Goal: Task Accomplishment & Management: Manage account settings

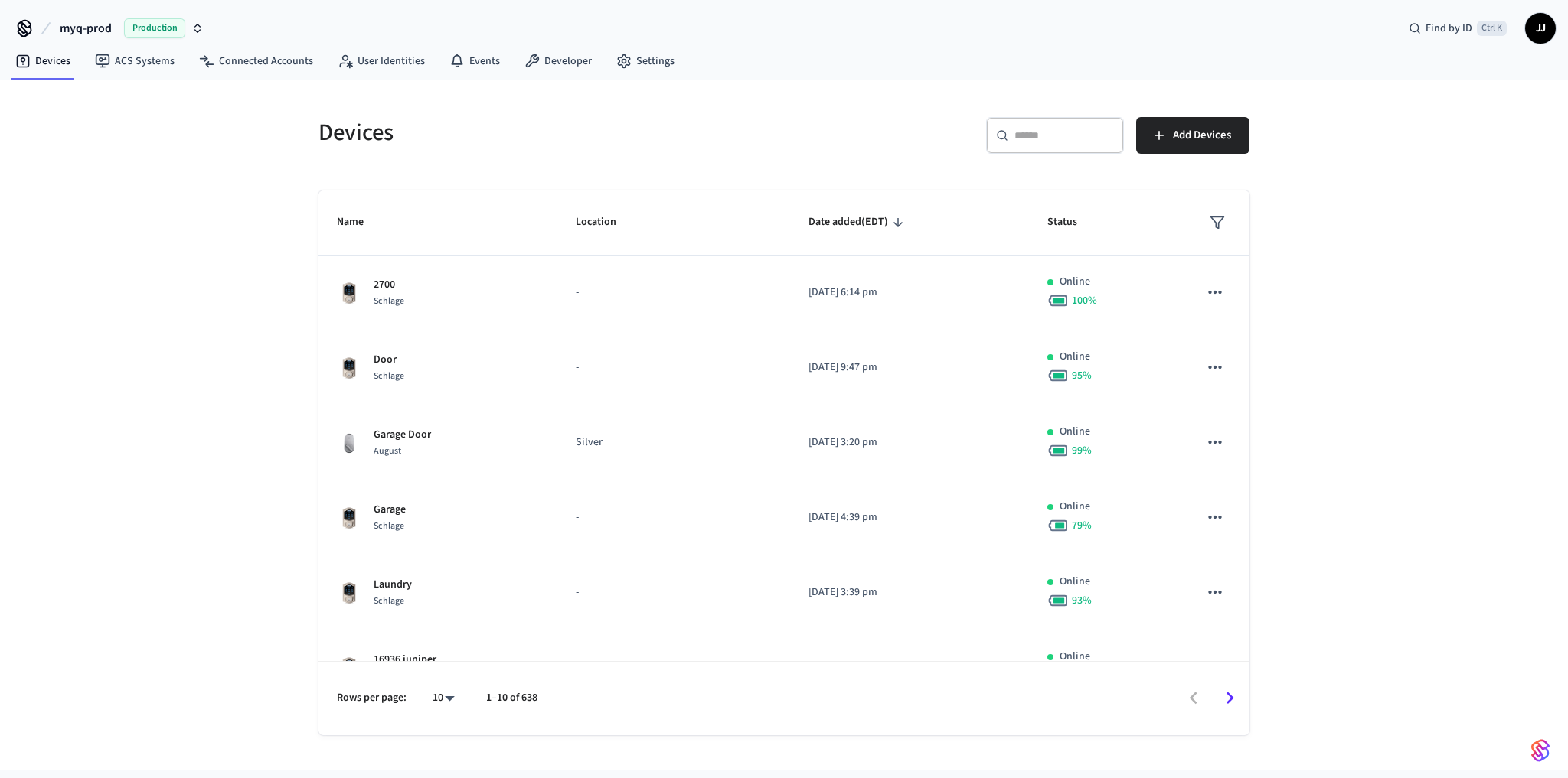
click at [861, 163] on div "​ ​ Add Devices" at bounding box center [1021, 141] width 456 height 49
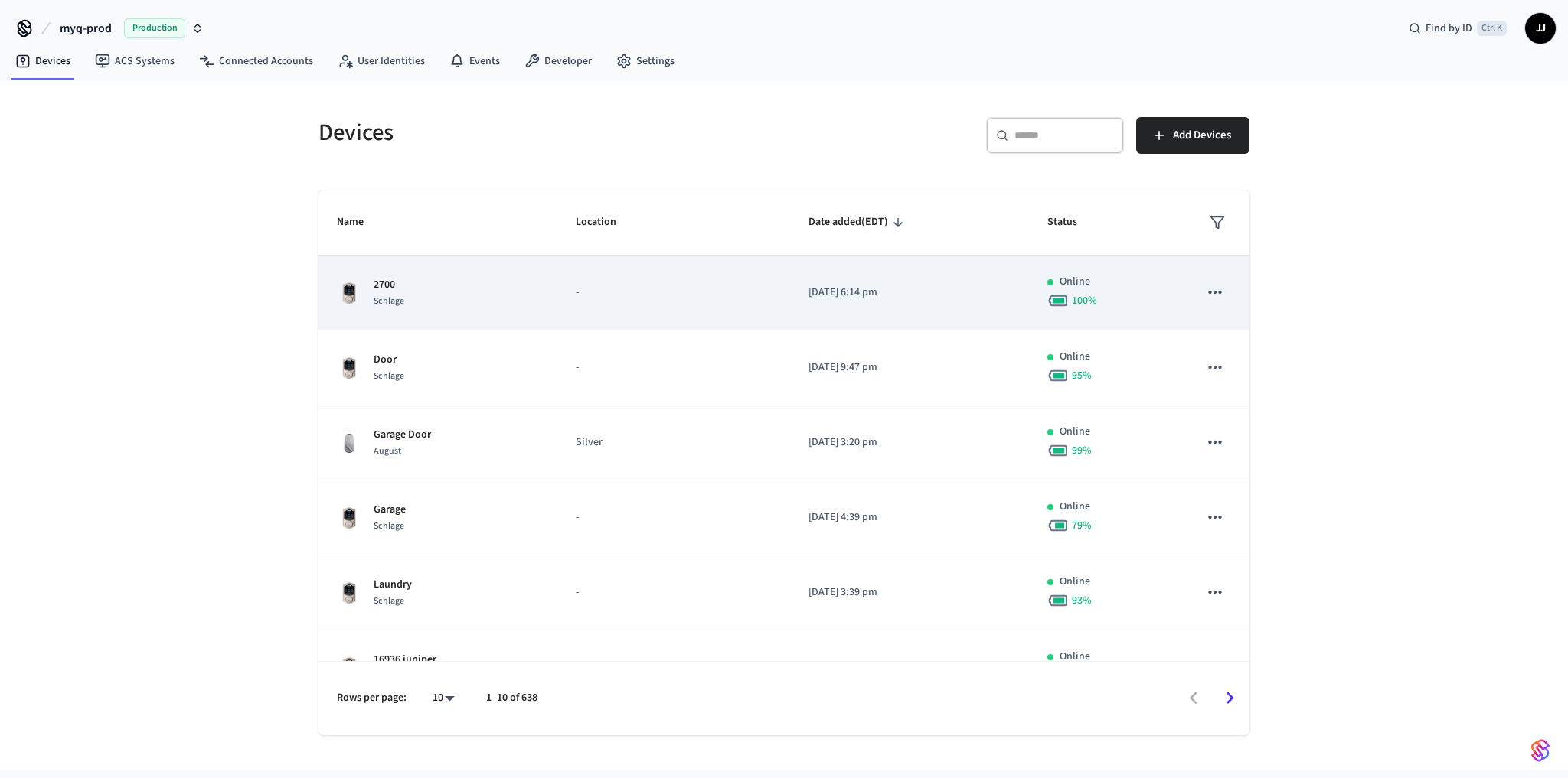
click at [389, 294] on span "Schlage" at bounding box center [389, 300] width 30 height 13
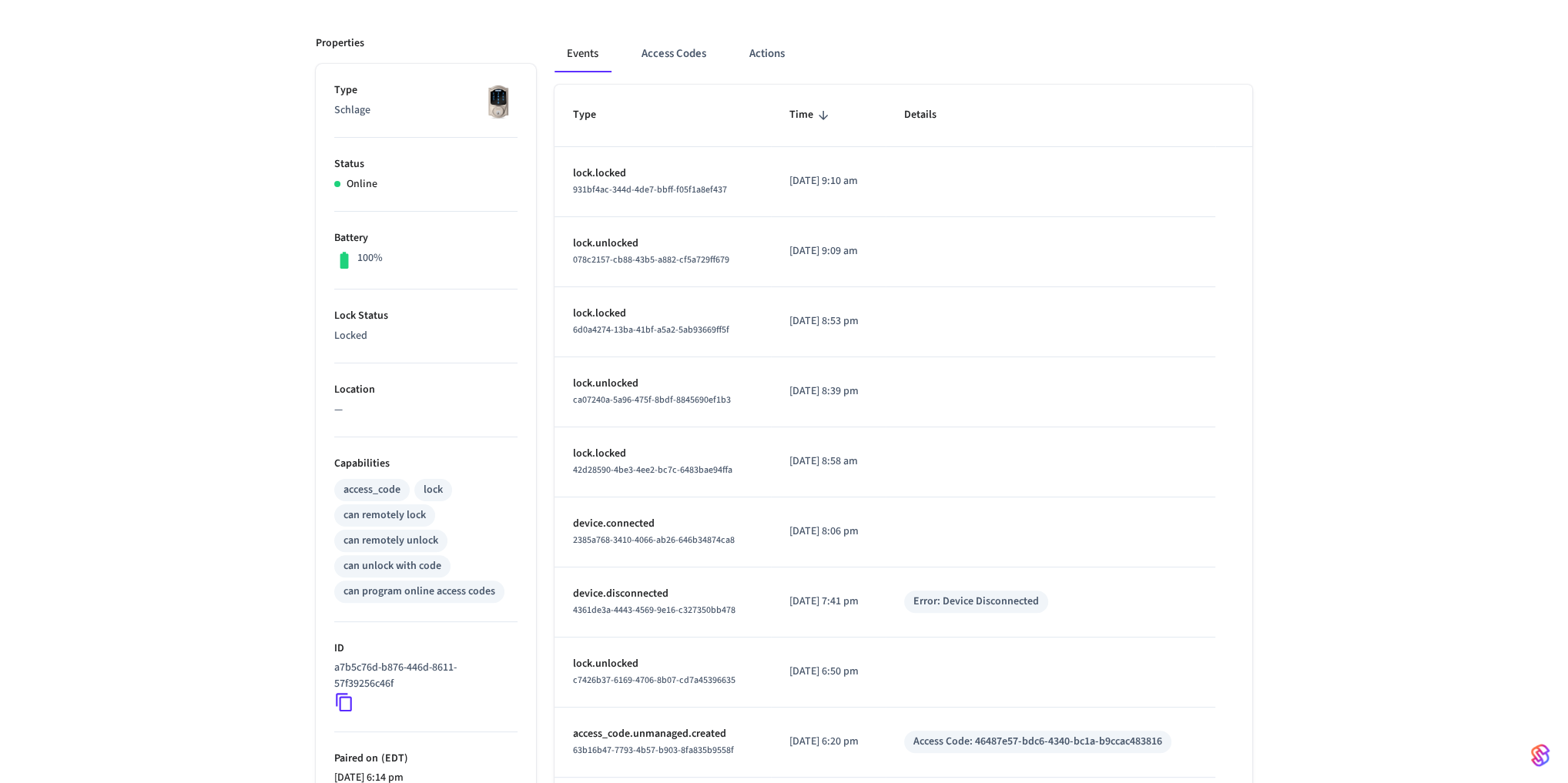
scroll to position [354, 0]
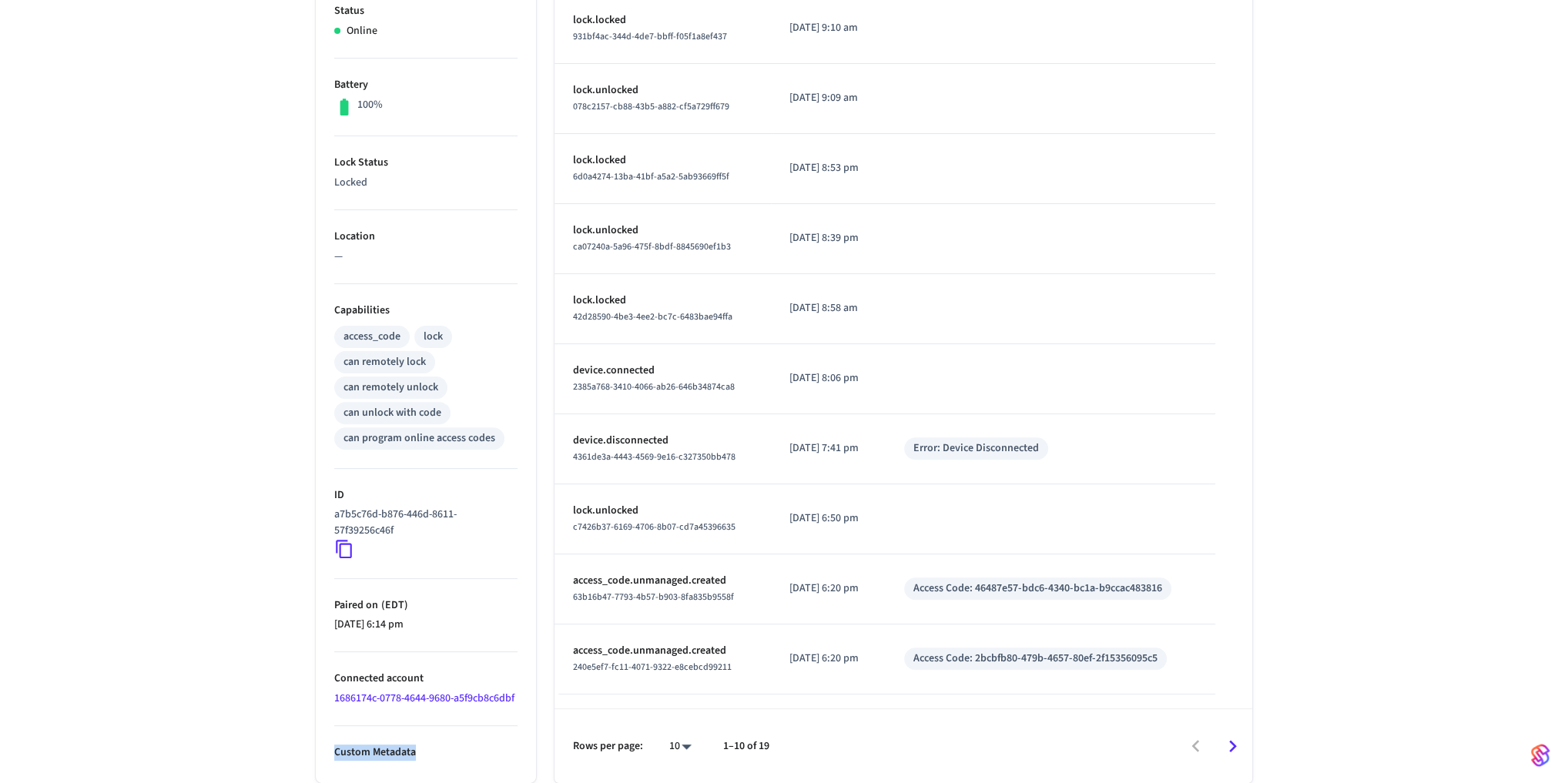
drag, startPoint x: 426, startPoint y: 753, endPoint x: 279, endPoint y: 746, distance: 147.2
click at [279, 746] on div "2700 ​ ​ Properties Type Schlage Status Online Battery 100% Lock Status Locked …" at bounding box center [784, 277] width 1568 height 1012
click at [476, 684] on li "Connected account 1686174c-0778-4644-9680-a5f9cb8c6dbf" at bounding box center [426, 689] width 183 height 74
click at [279, 619] on div "2700 ​ ​ Properties Type Schlage Status Online Battery 100% Lock Status Locked …" at bounding box center [784, 277] width 1568 height 1012
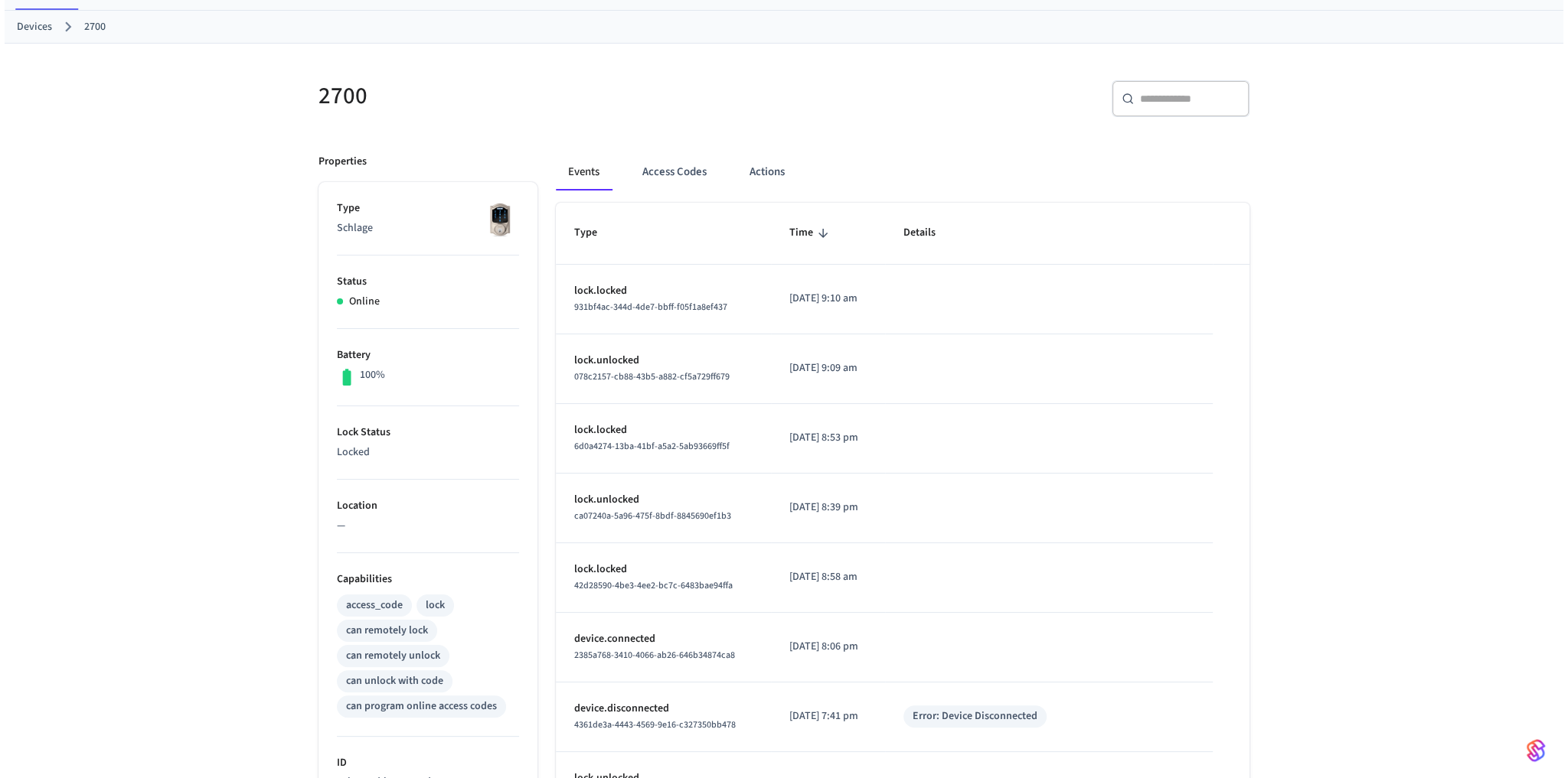
scroll to position [0, 0]
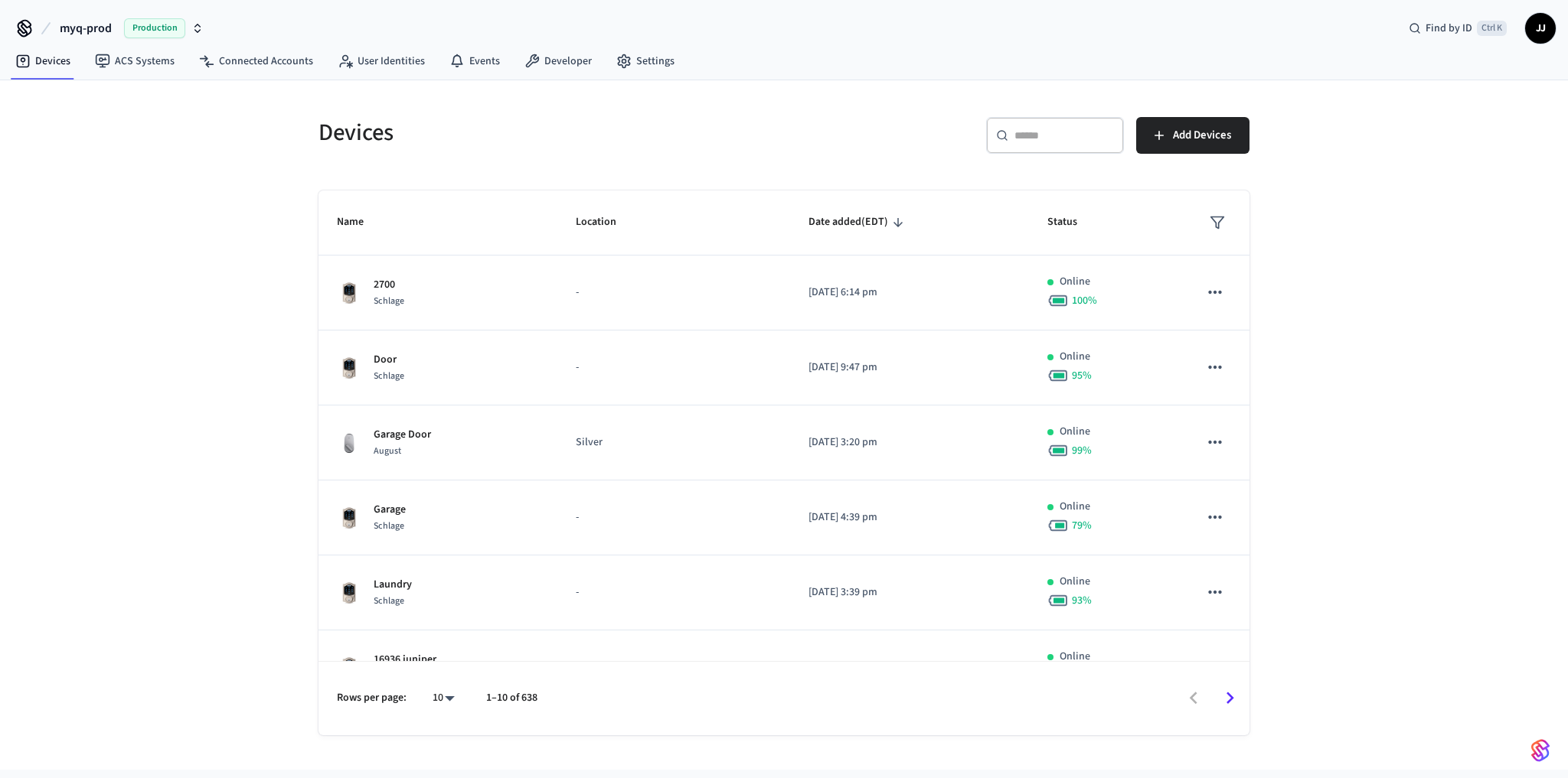
click at [175, 16] on button "myq-prod Production" at bounding box center [132, 28] width 153 height 32
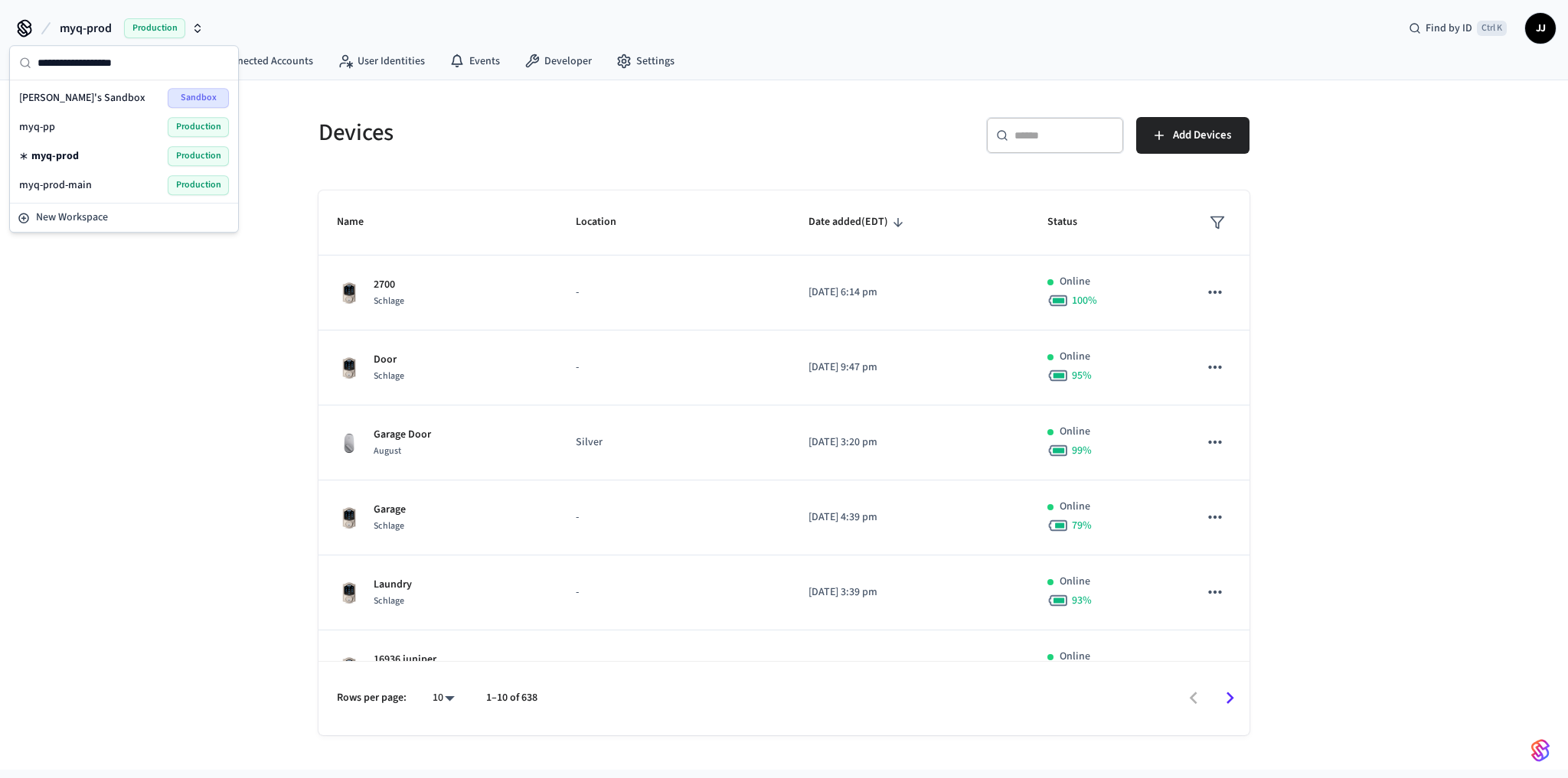
click at [95, 181] on div "myq-prod-main Production" at bounding box center [124, 185] width 210 height 20
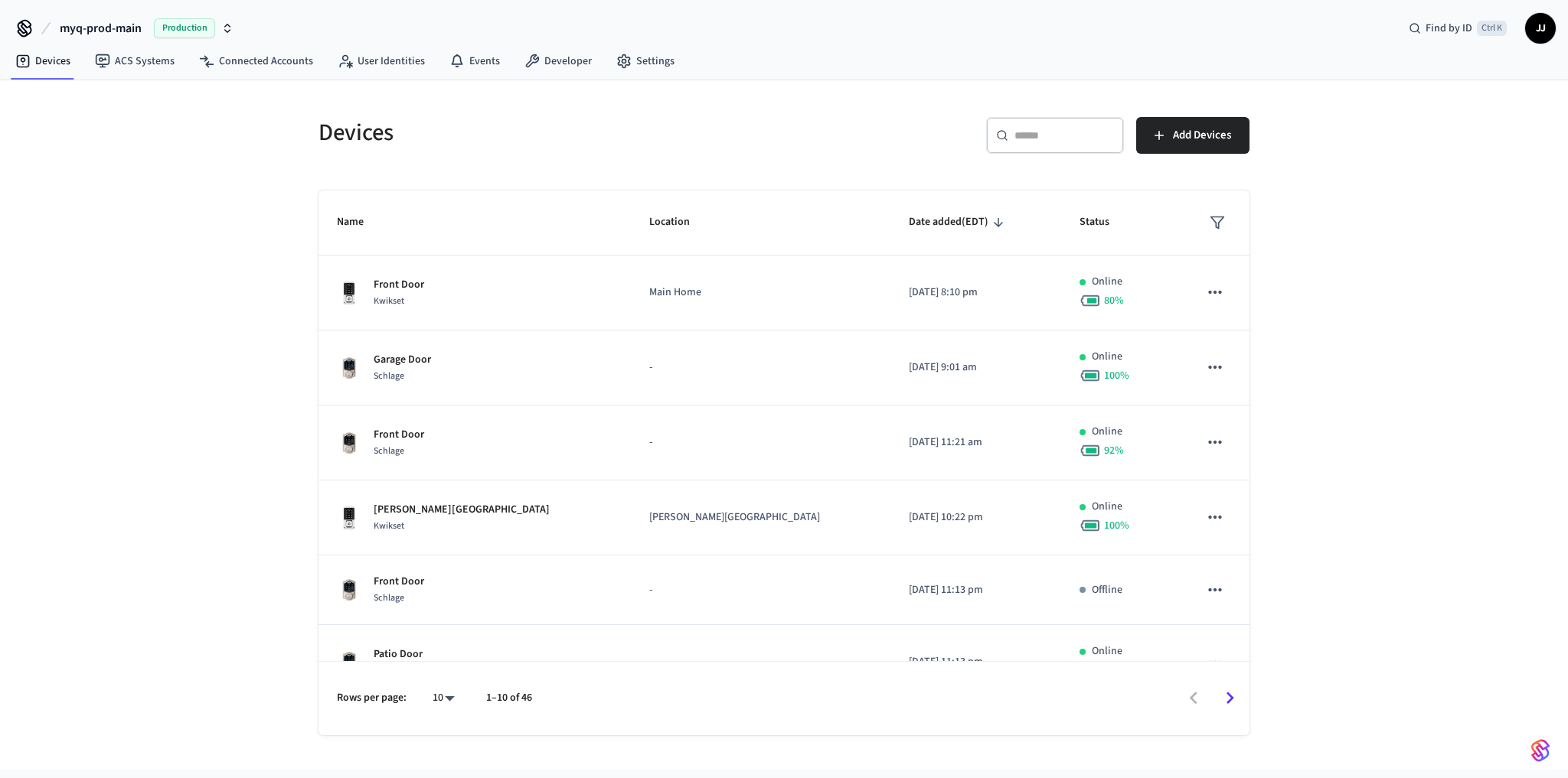
click at [127, 23] on span "myq-prod-main" at bounding box center [100, 28] width 82 height 18
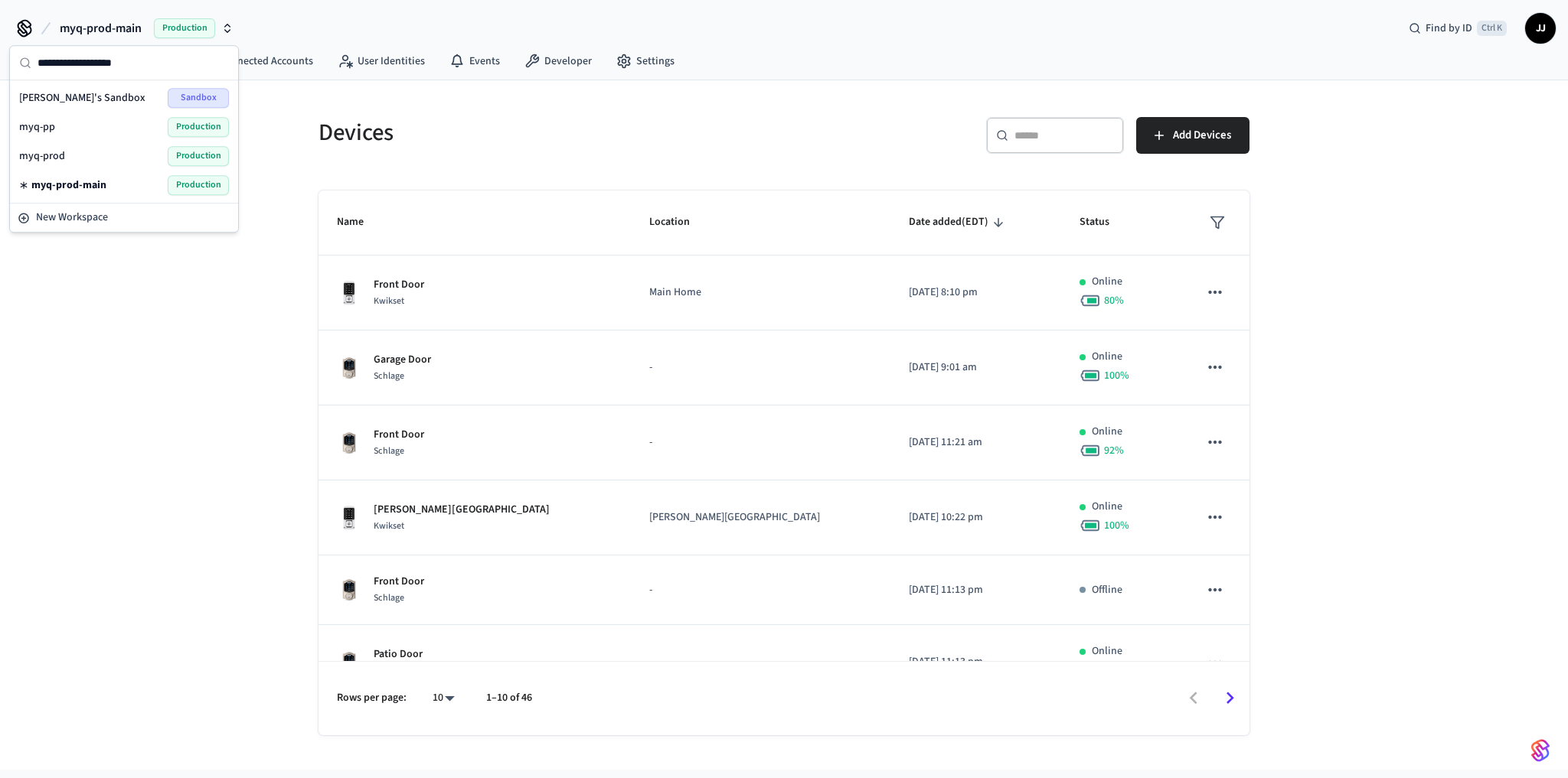
click at [153, 411] on div "Devices ​ ​ Add Devices Name Location Date added (EDT) Status Front Door Kwikse…" at bounding box center [784, 425] width 1568 height 690
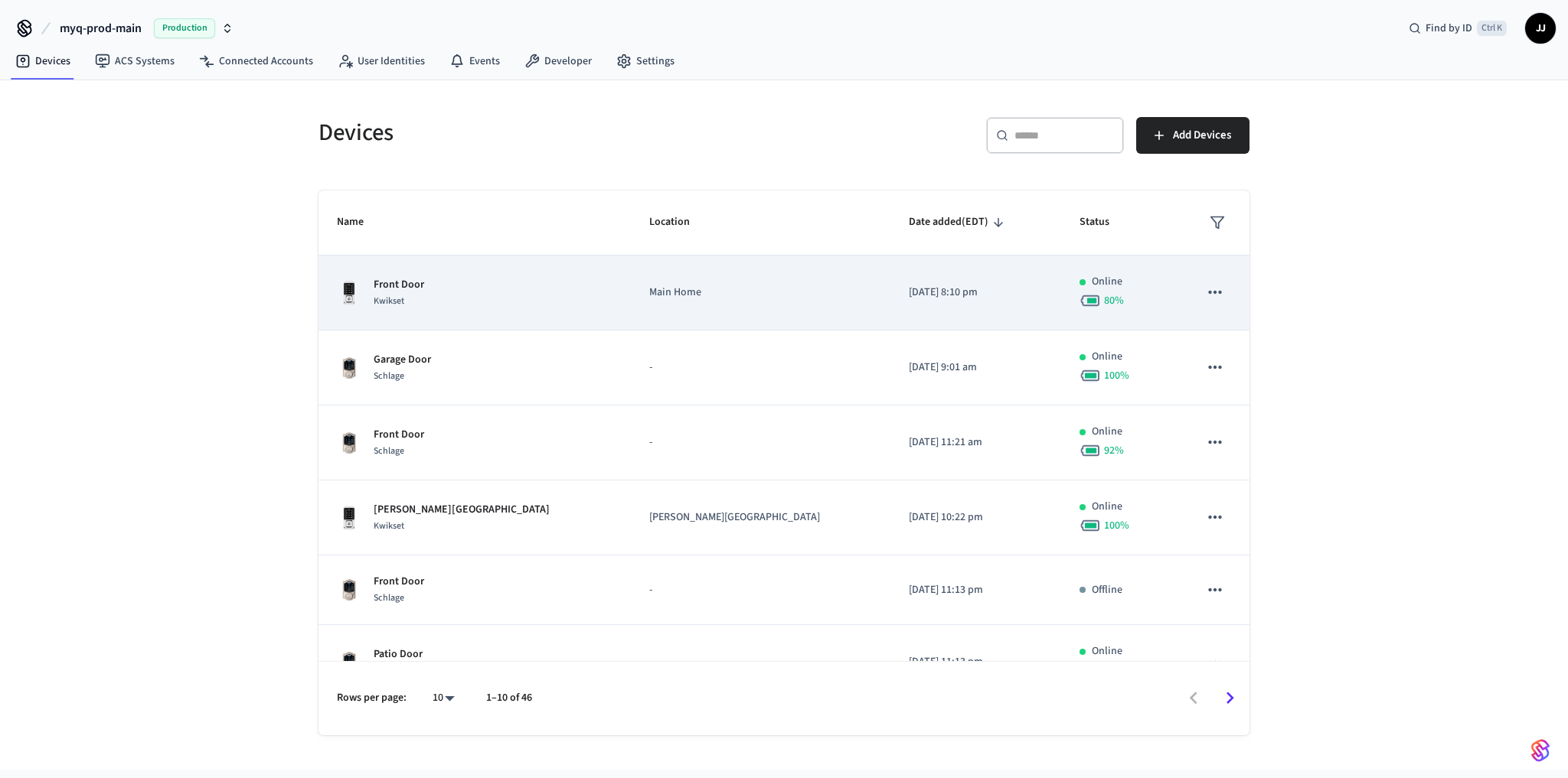
click at [458, 260] on td "Front Door Kwikset" at bounding box center [474, 293] width 313 height 75
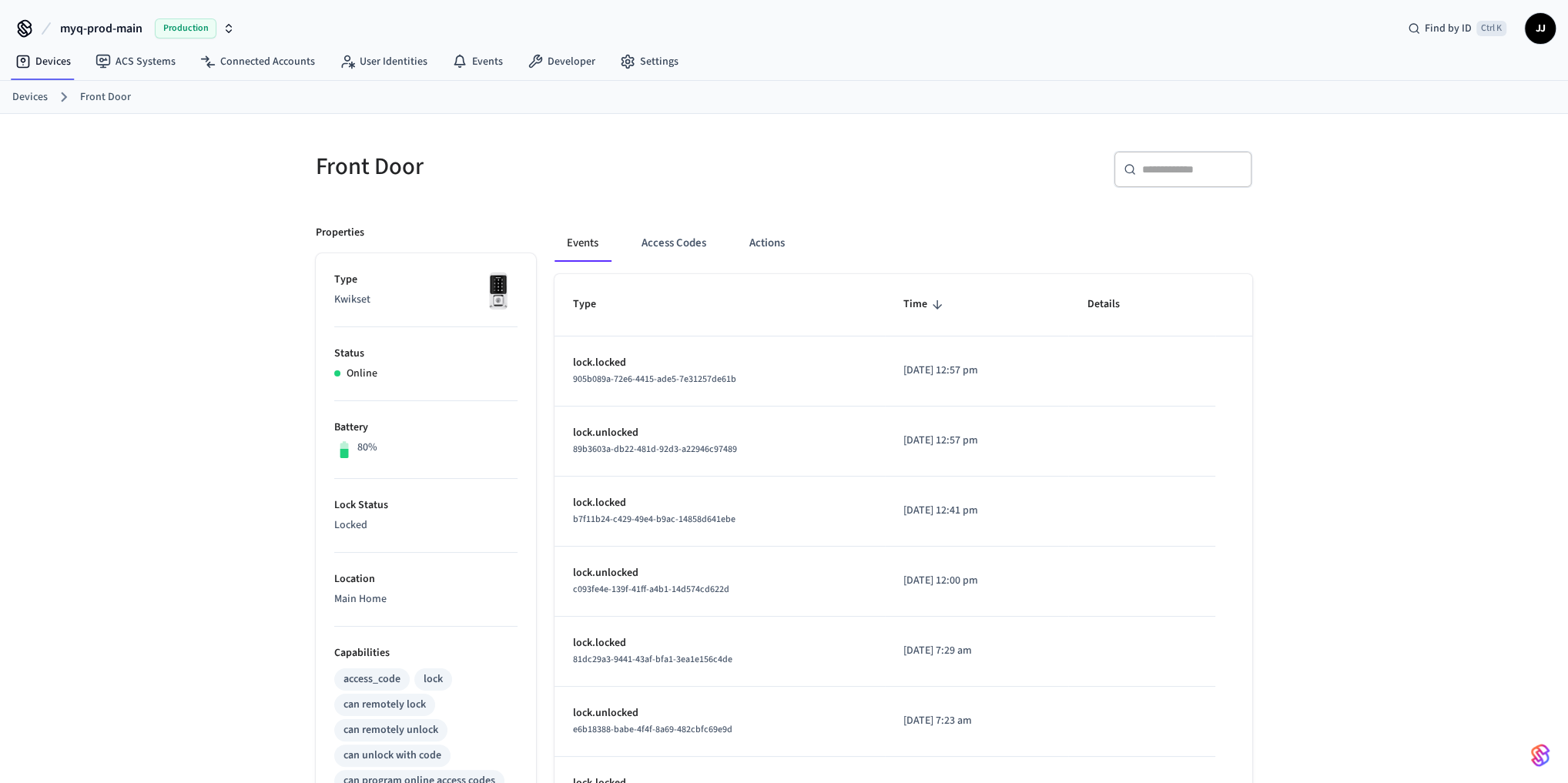
drag, startPoint x: 453, startPoint y: 270, endPoint x: 460, endPoint y: 266, distance: 8.1
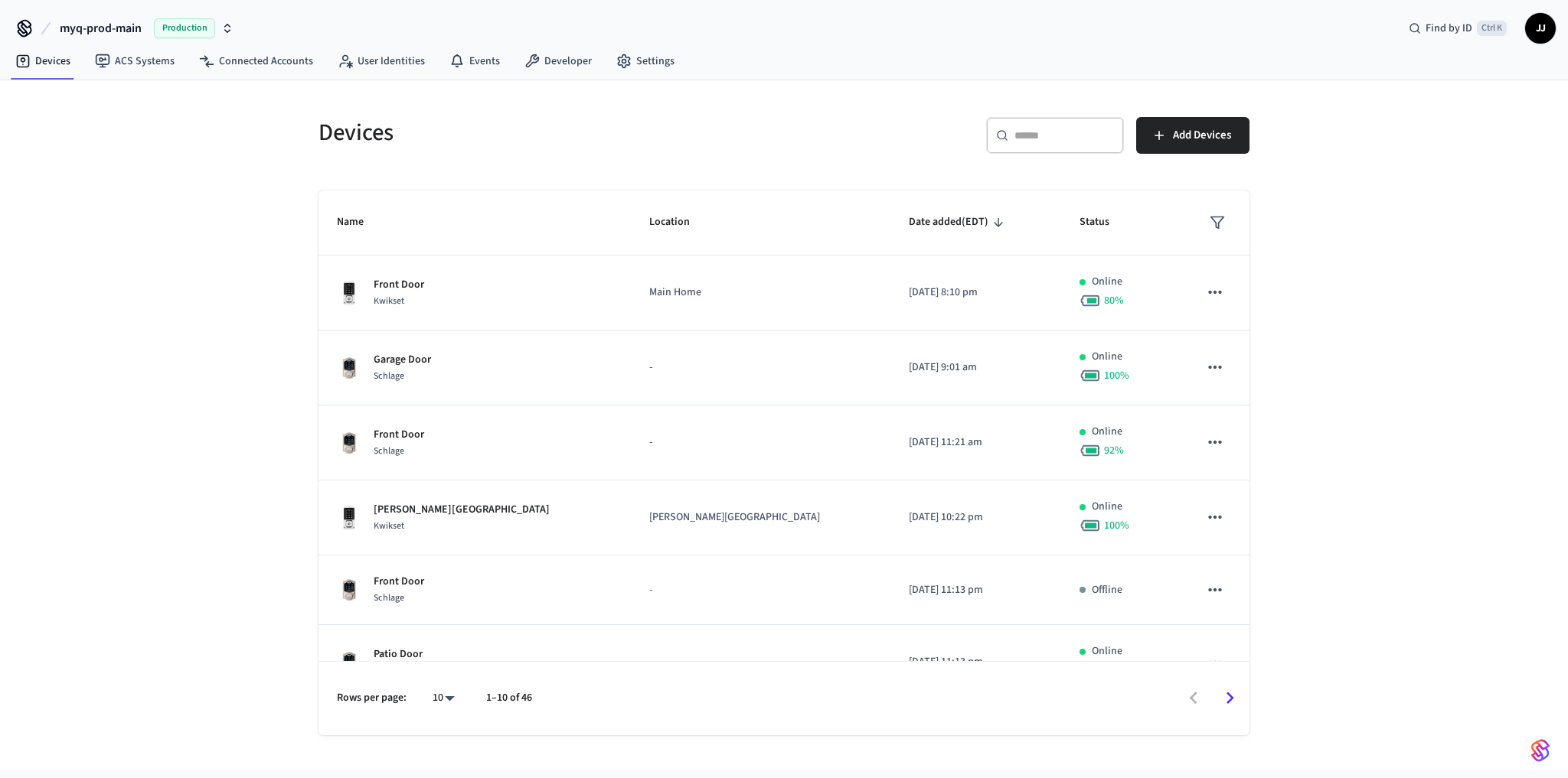
click at [89, 23] on span "myq-prod-main" at bounding box center [100, 28] width 82 height 18
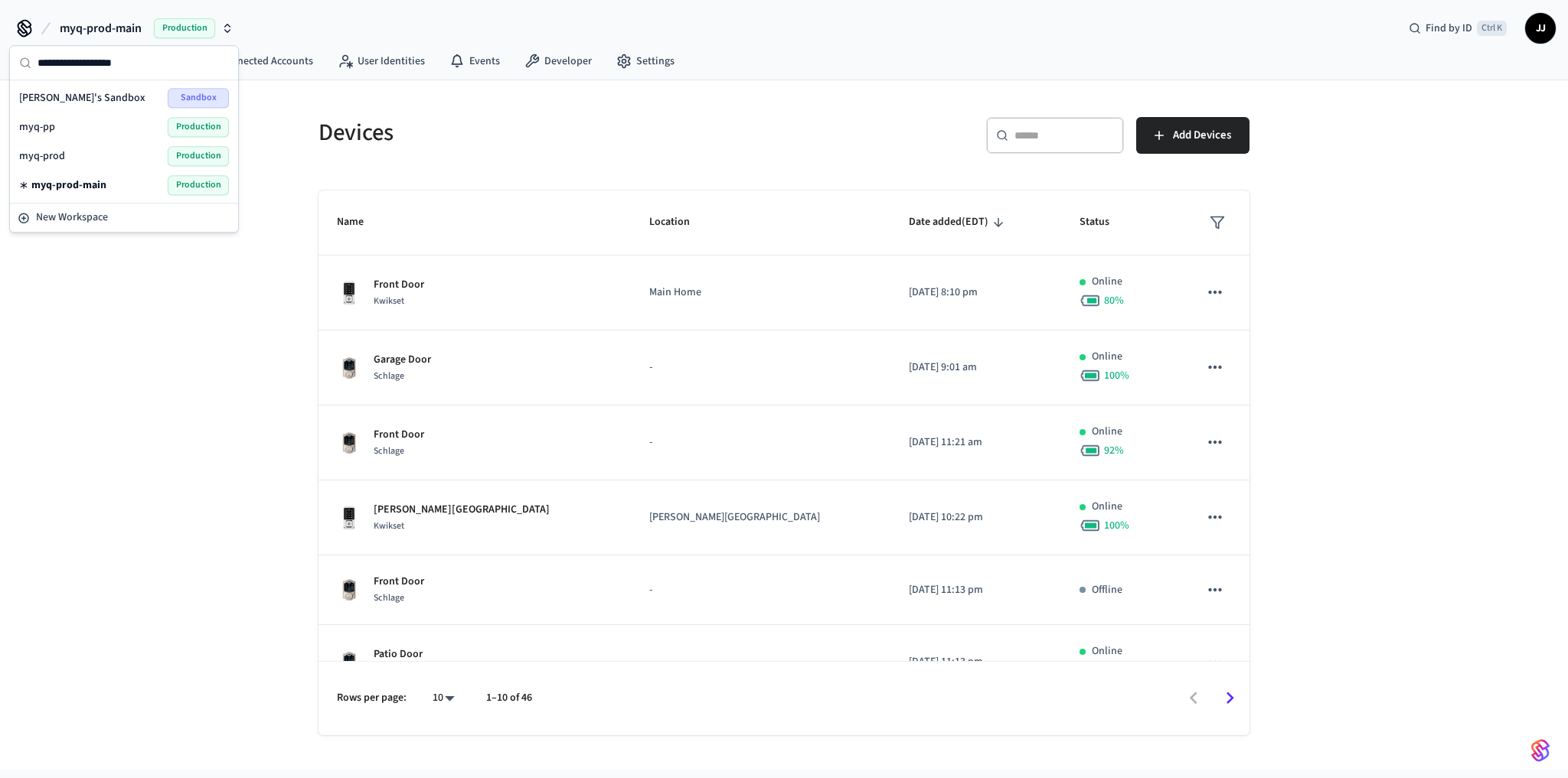
click at [110, 148] on div "myq-prod Production" at bounding box center [124, 156] width 210 height 20
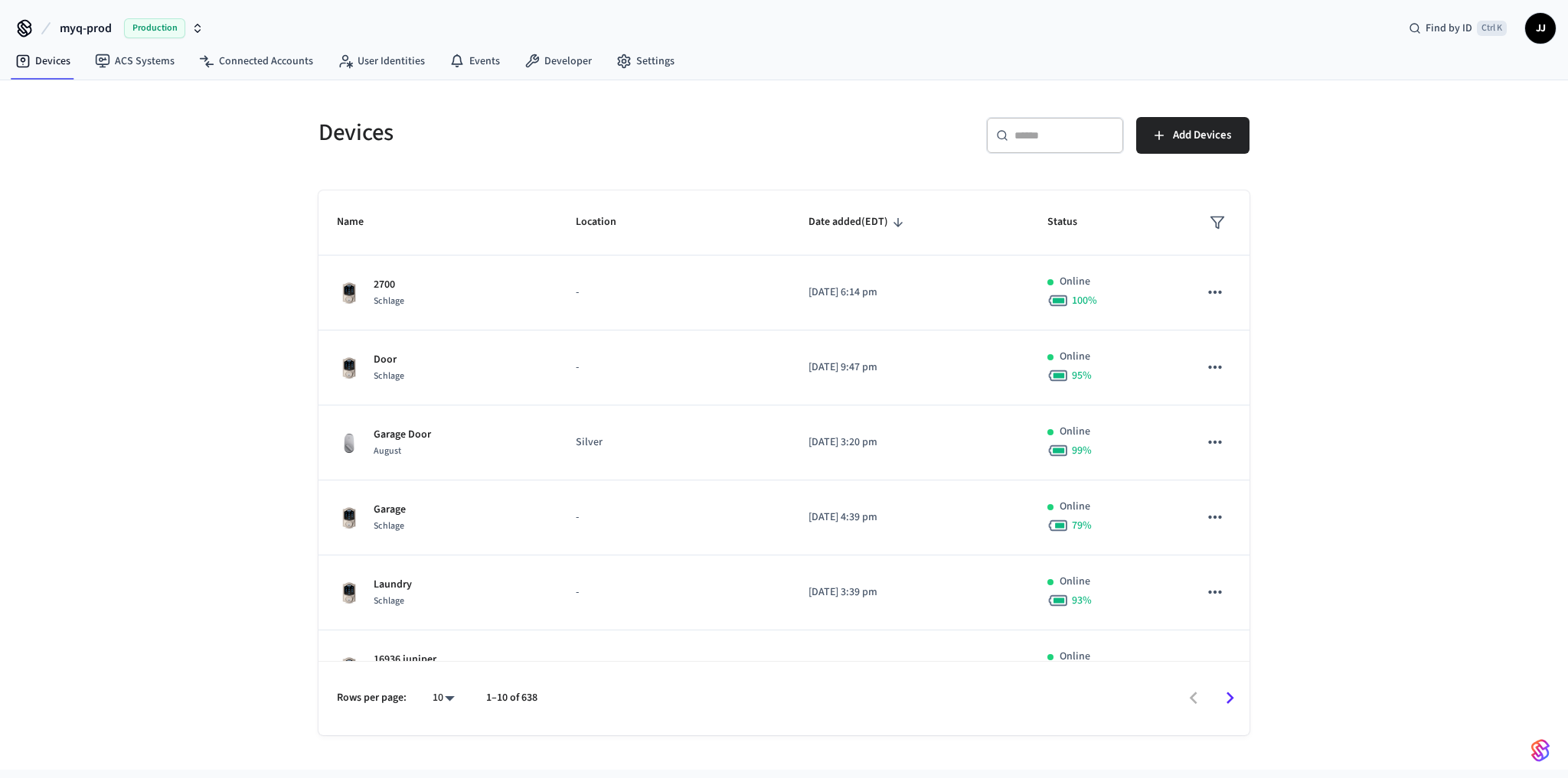
click at [812, 230] on span "Date added (EDT)" at bounding box center [858, 222] width 100 height 23
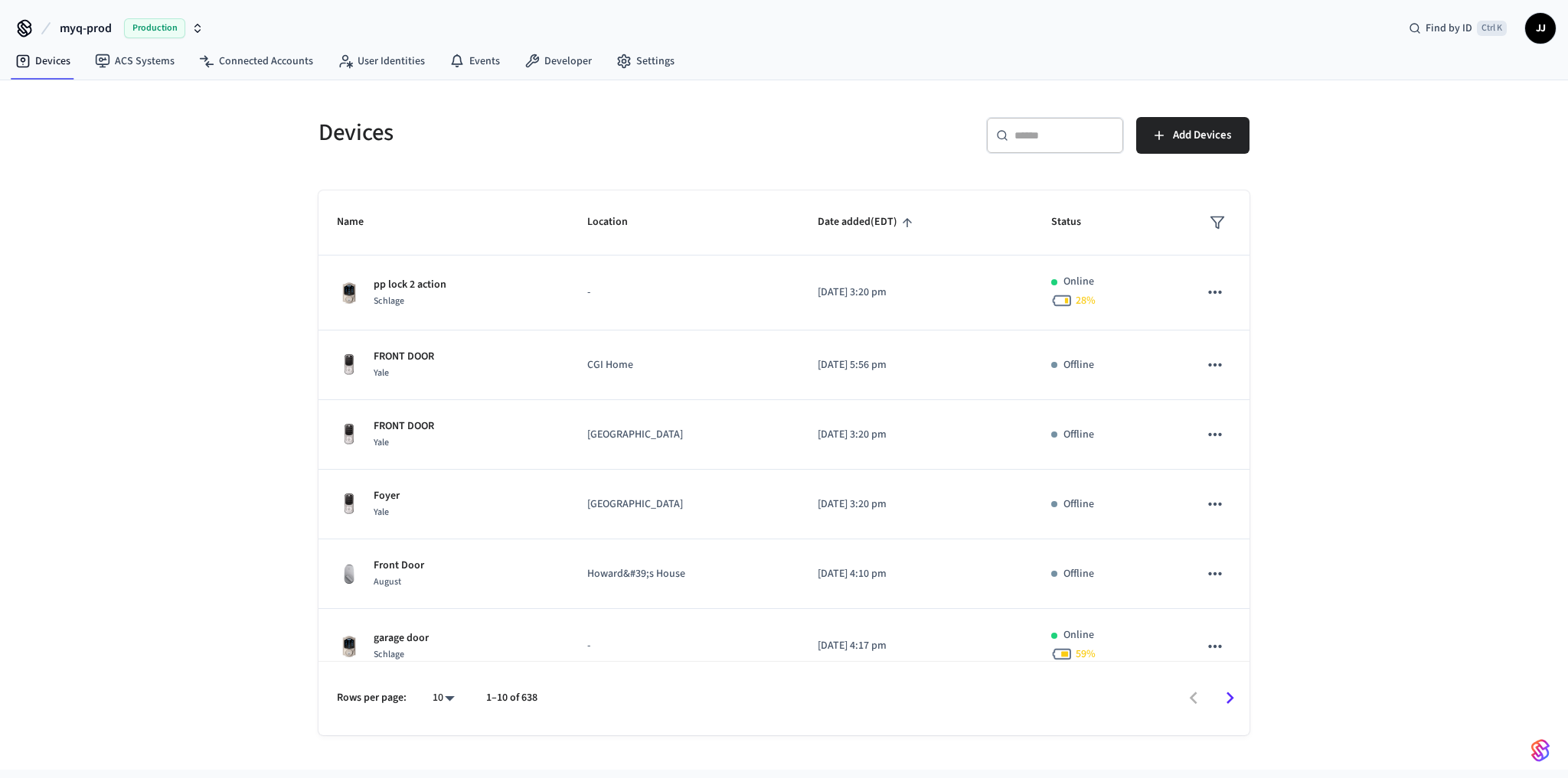
click at [818, 230] on span "Date added (EDT)" at bounding box center [868, 222] width 100 height 23
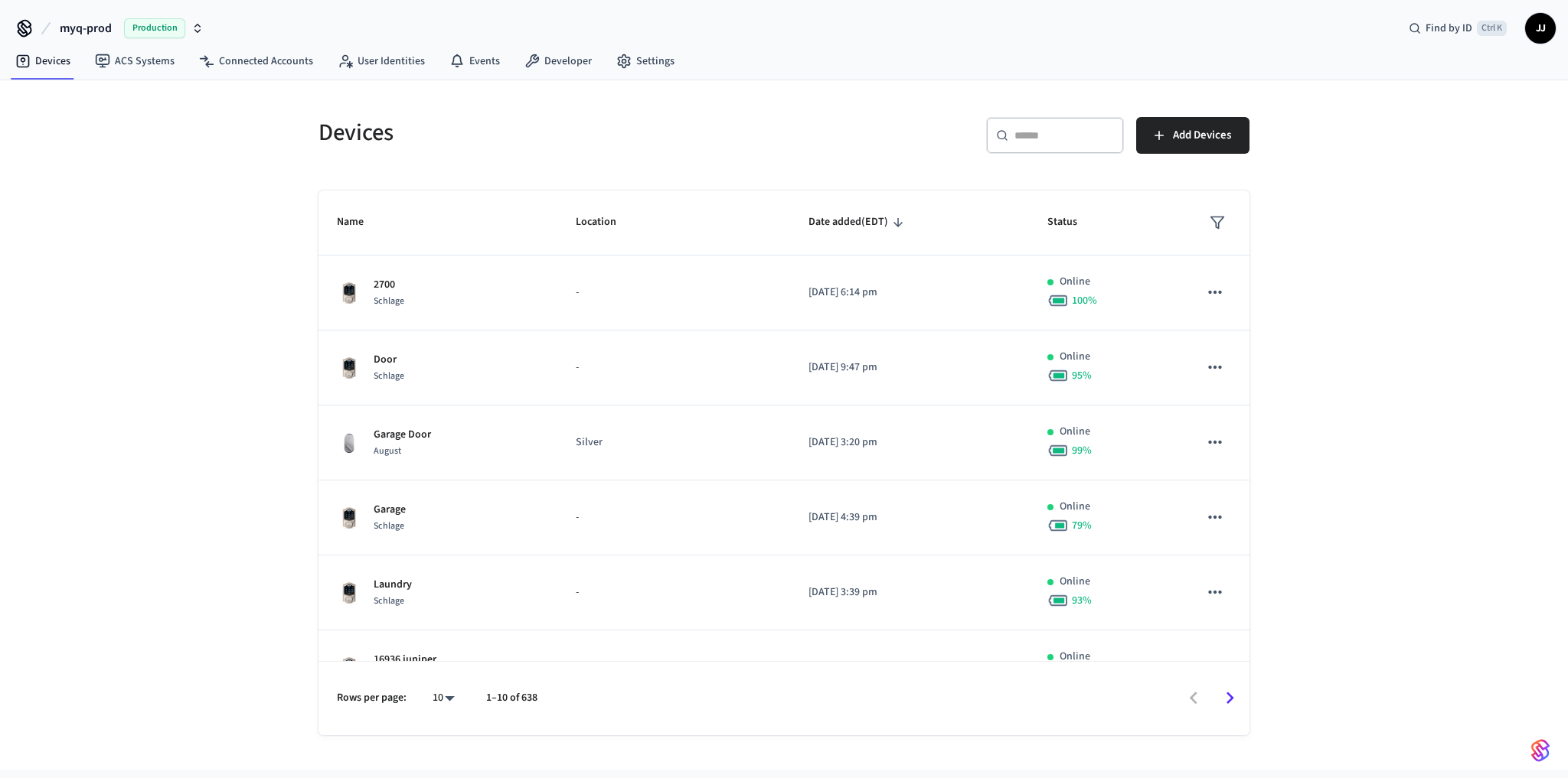
click at [216, 299] on div "Devices ​ ​ Add Devices Name Location Date added (EDT) Status 2700 Schlage - [D…" at bounding box center [784, 425] width 1568 height 690
click at [113, 17] on button "myq-prod Production" at bounding box center [132, 28] width 153 height 32
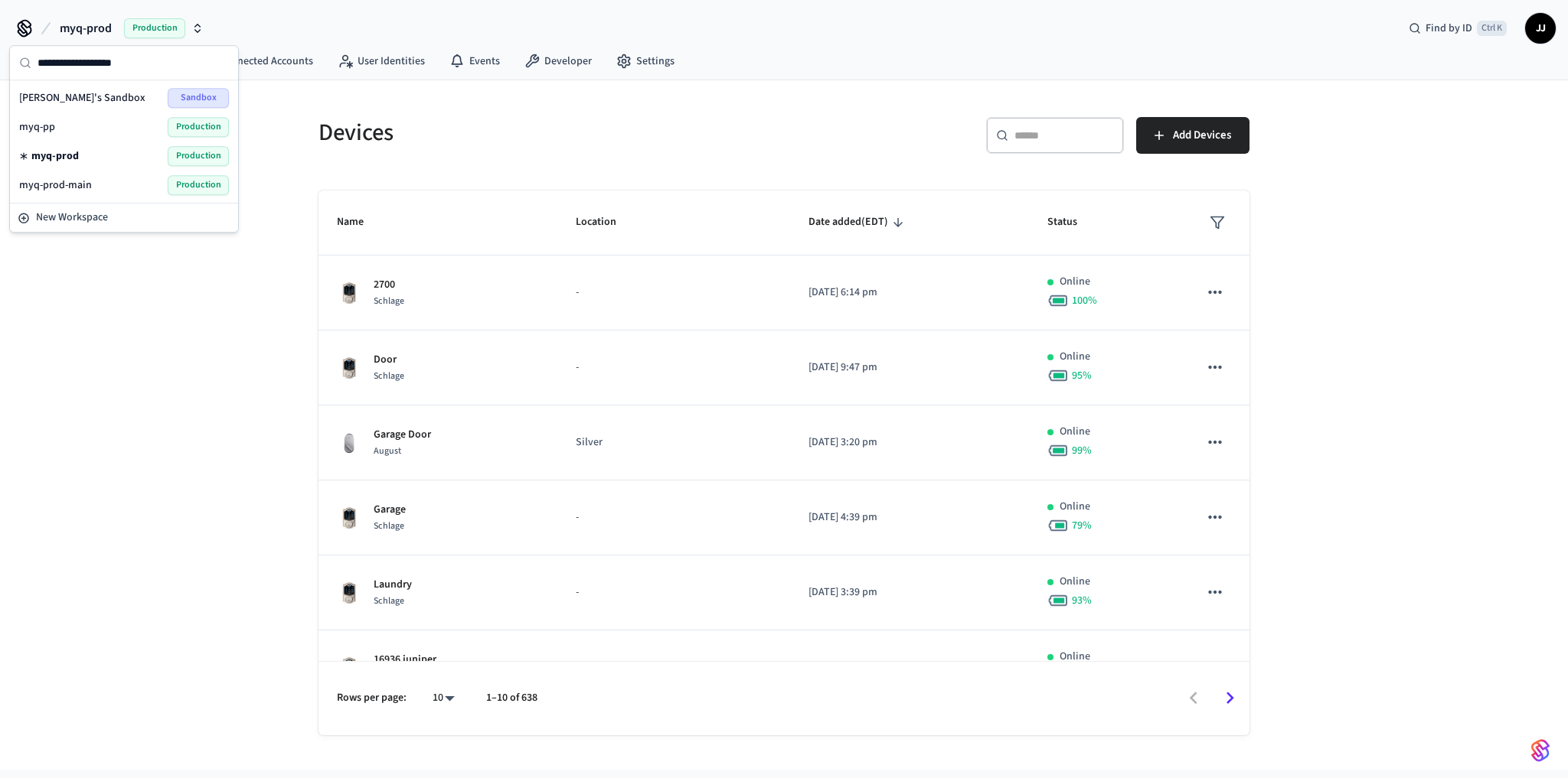
click at [232, 343] on div "Devices ​ ​ Add Devices Name Location Date added (EDT) Status 2700 Schlage - [D…" at bounding box center [784, 425] width 1568 height 690
